Goal: Find specific page/section: Find specific page/section

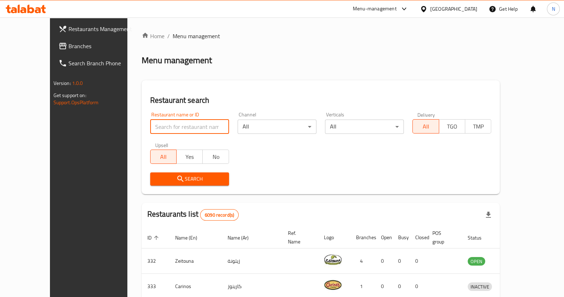
click at [168, 128] on input "search" at bounding box center [189, 126] width 79 height 14
type input "smoothie fruit"
click button "Search" at bounding box center [189, 178] width 79 height 13
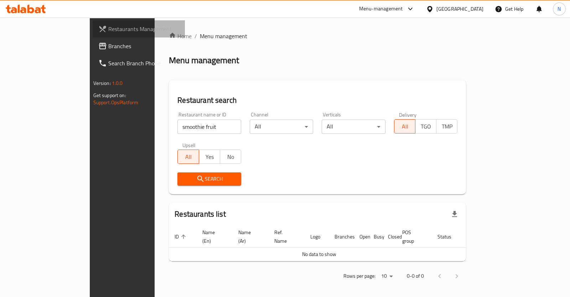
click at [108, 25] on span "Restaurants Management" at bounding box center [143, 29] width 71 height 9
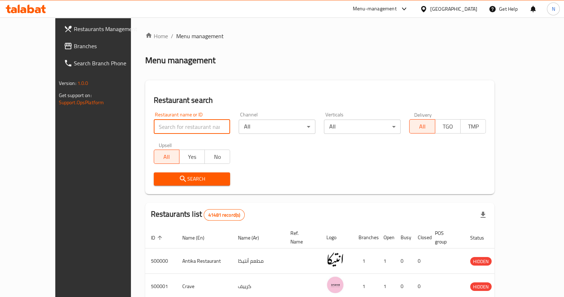
click at [154, 127] on input "search" at bounding box center [192, 126] width 77 height 14
type input "smoothie fruit"
click button "Search" at bounding box center [192, 178] width 77 height 13
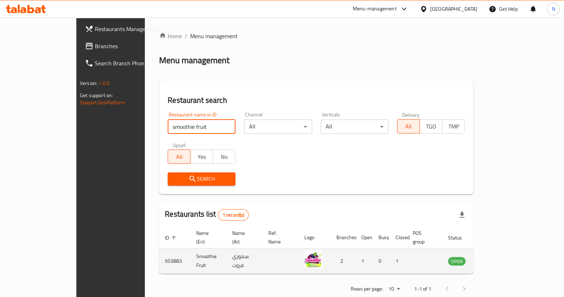
scroll to position [7, 0]
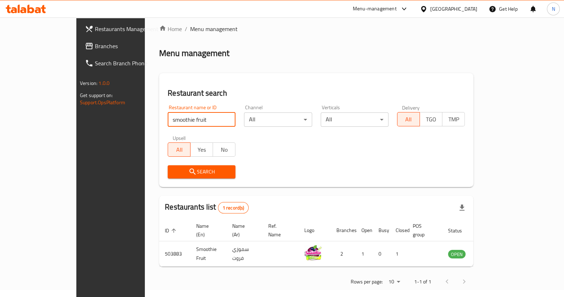
click at [95, 31] on span "Restaurants Management" at bounding box center [130, 29] width 70 height 9
